Goal: Task Accomplishment & Management: Manage account settings

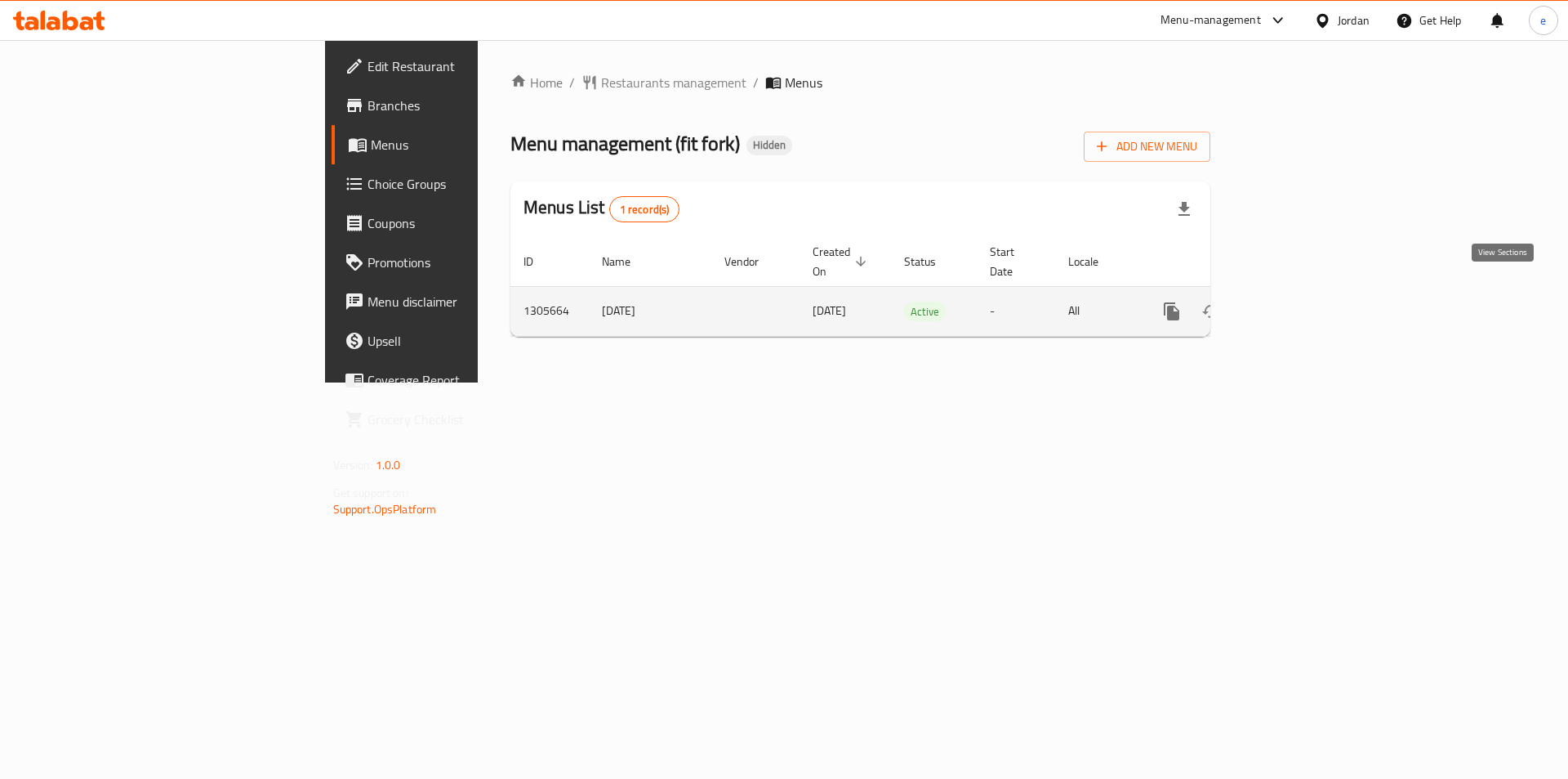
click at [1309, 292] on link "enhanced table" at bounding box center [1290, 311] width 40 height 40
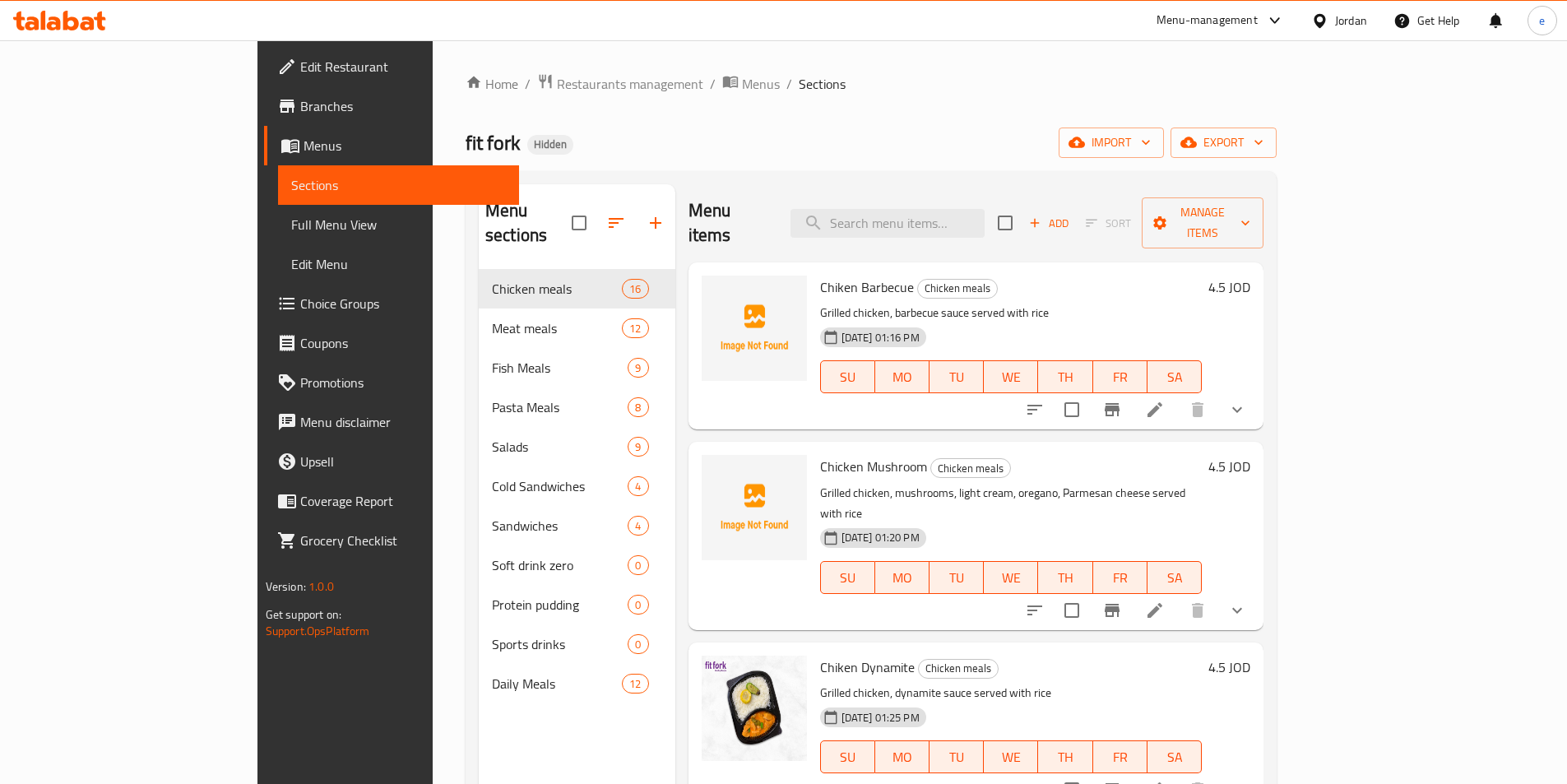
click at [300, 313] on span "Choice Groups" at bounding box center [403, 303] width 206 height 20
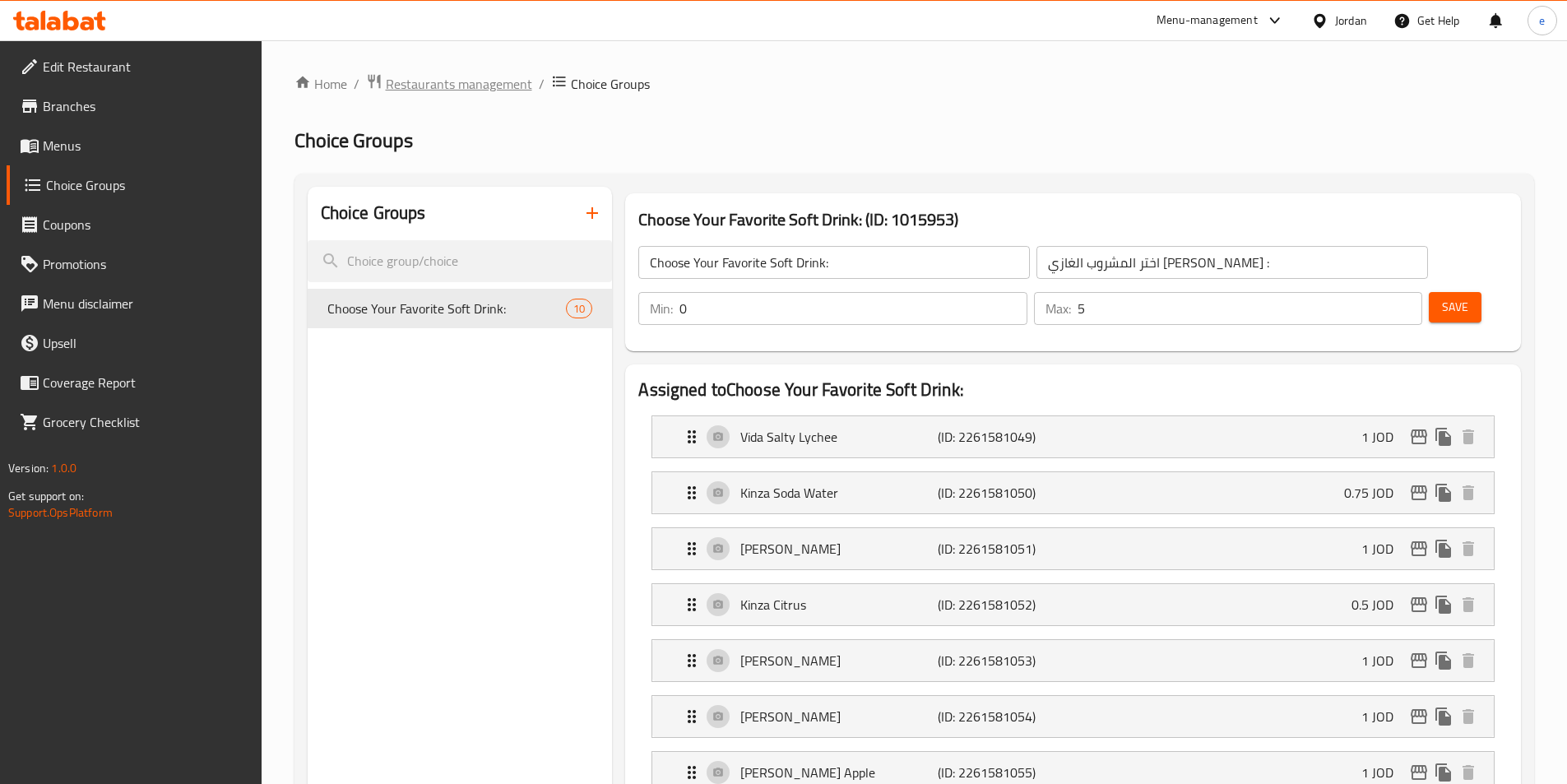
click at [431, 85] on span "Restaurants management" at bounding box center [458, 84] width 147 height 20
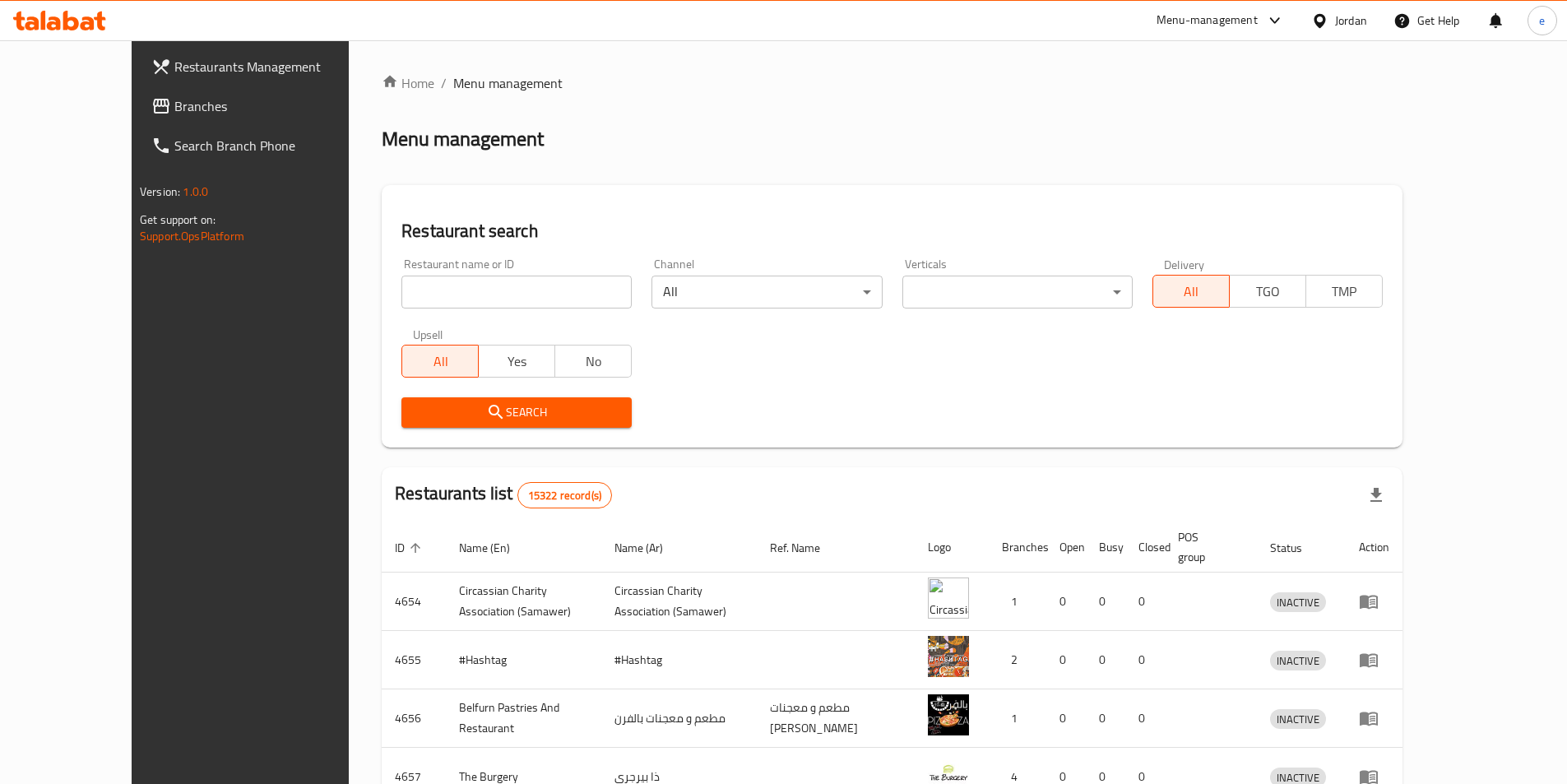
click at [132, 100] on div "Restaurants Management Branches Search Branch Phone Version: 1.0.0 Get support …" at bounding box center [784, 643] width 1304 height 1205
click at [152, 105] on icon at bounding box center [162, 106] width 20 height 20
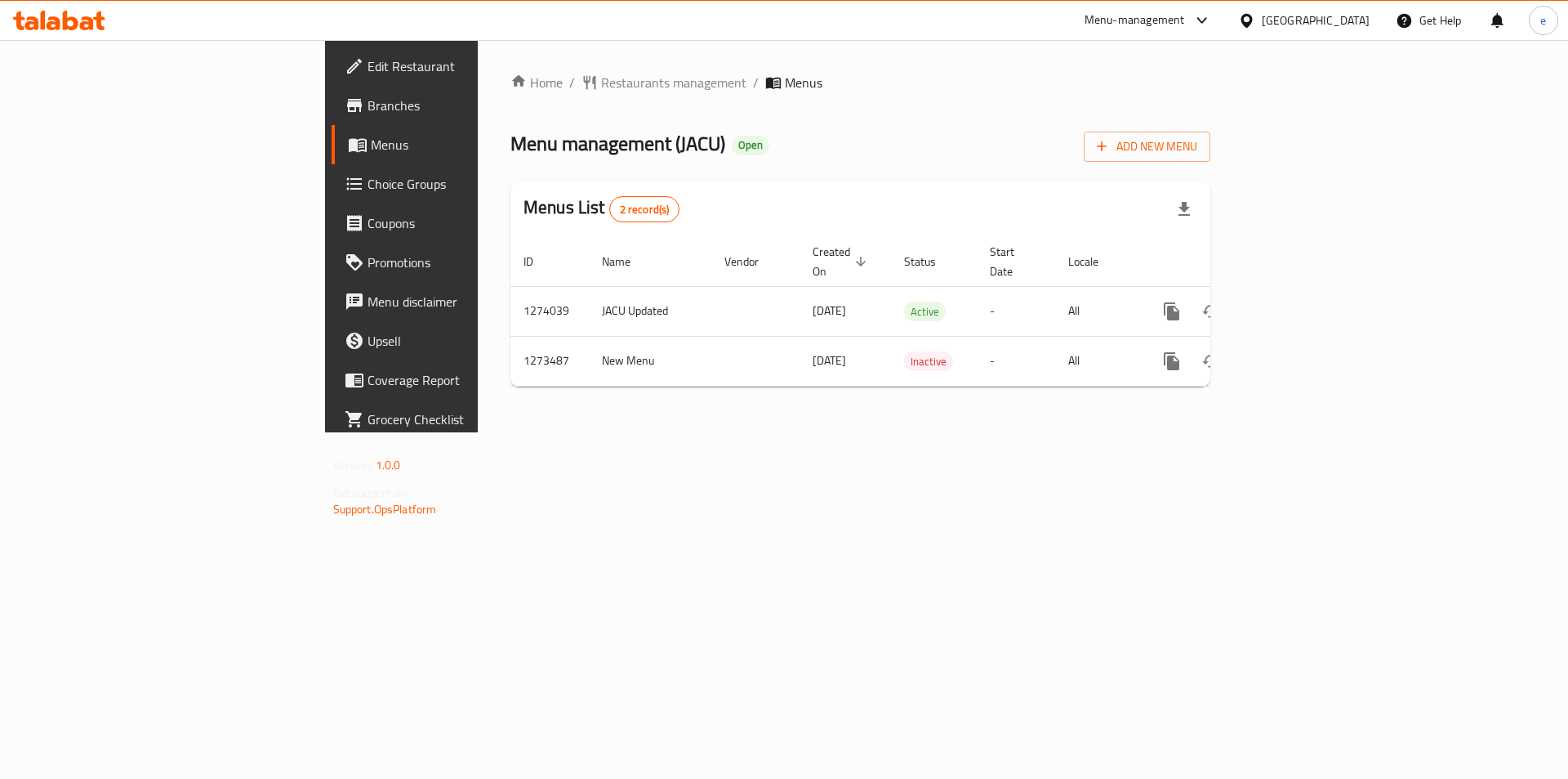
click at [332, 195] on link "Choice Groups" at bounding box center [459, 184] width 256 height 40
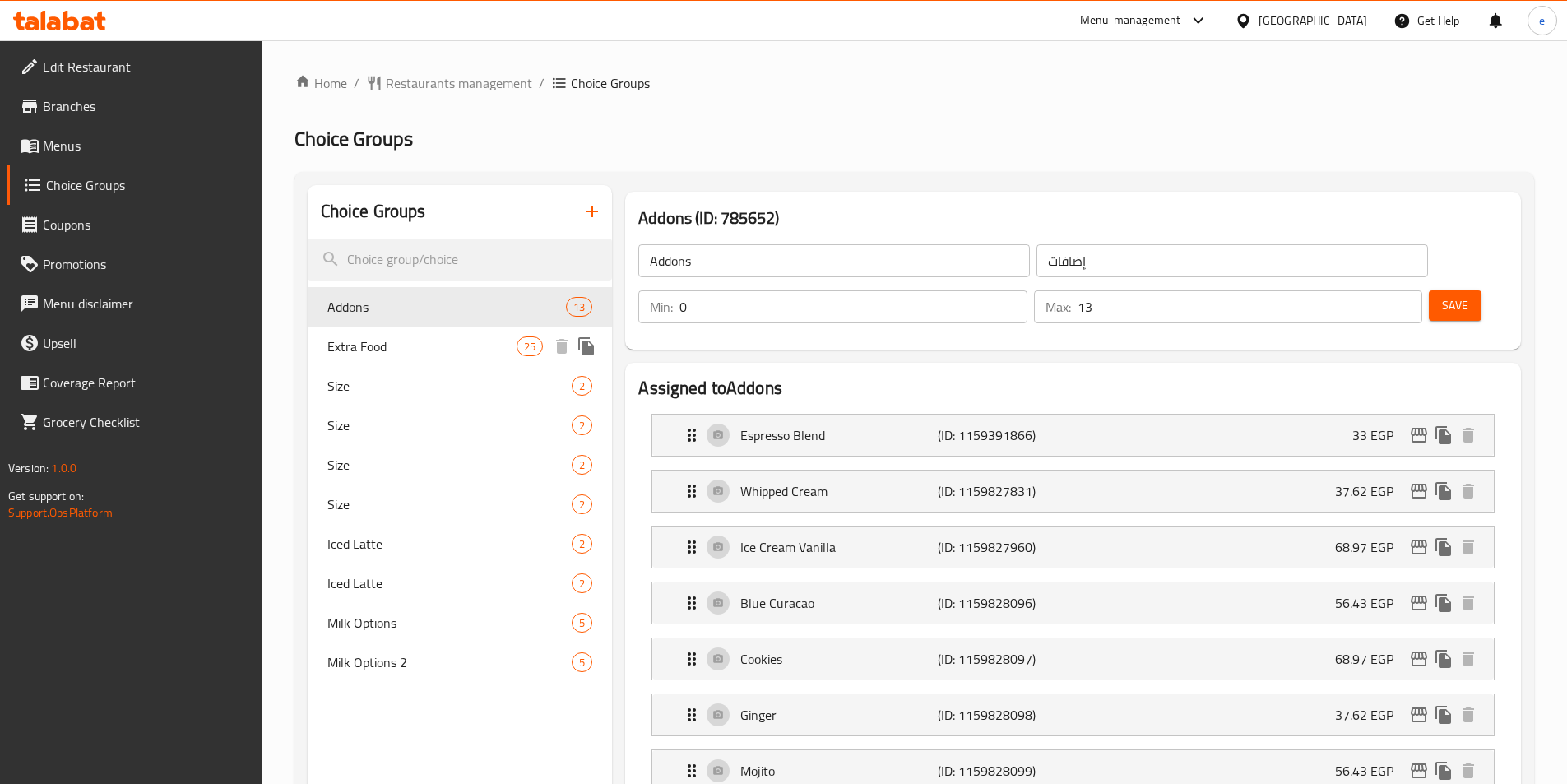
click at [407, 350] on span "Extra Food" at bounding box center [422, 346] width 190 height 20
type input "Extra Food"
type input "اكسترا"
type input "25"
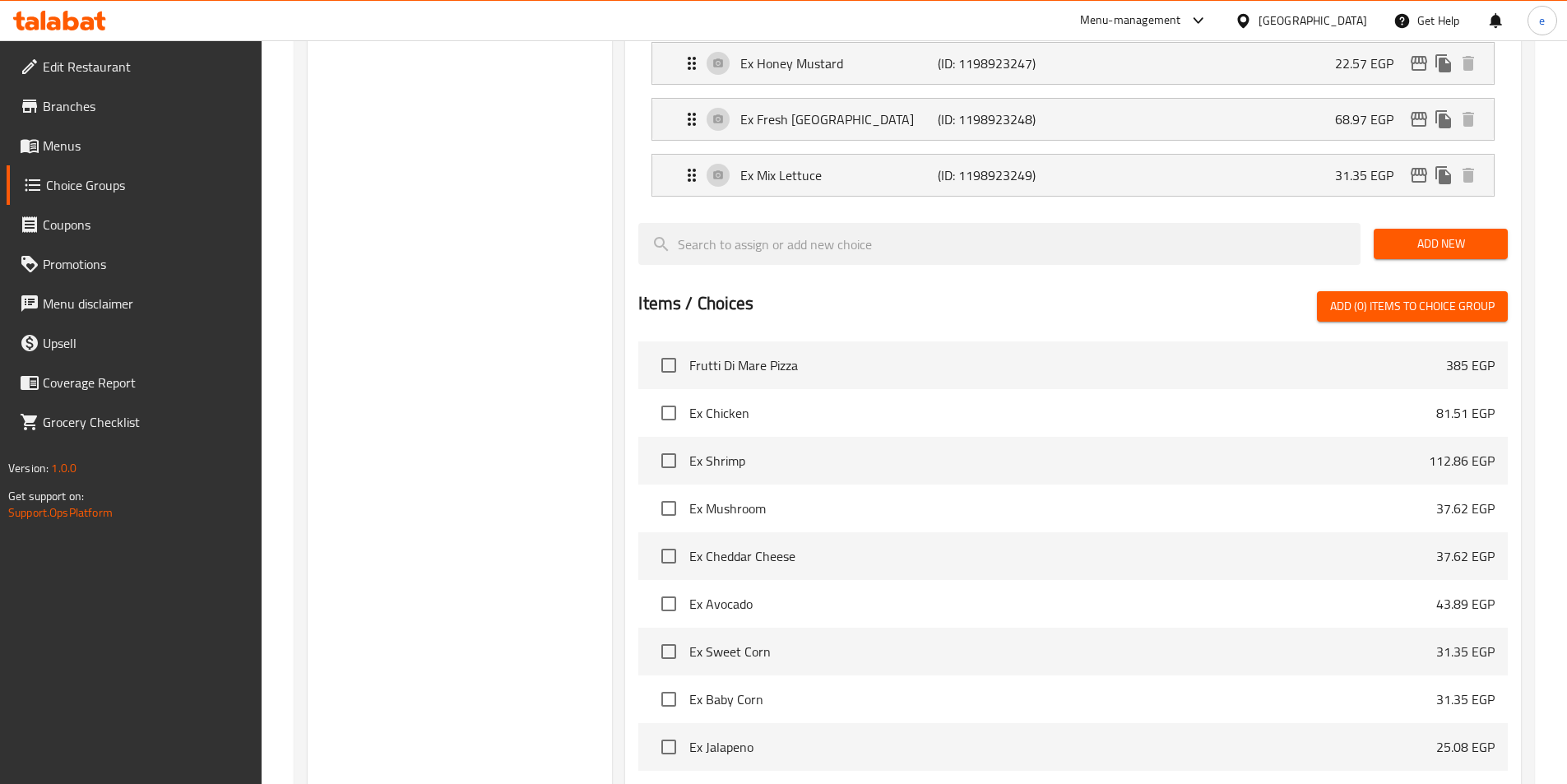
scroll to position [1347, 0]
